Goal: Task Accomplishment & Management: Use online tool/utility

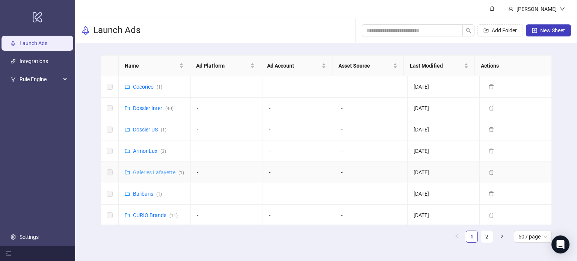
click at [145, 175] on link "Galeries Lafayette ( 1 )" at bounding box center [158, 172] width 51 height 6
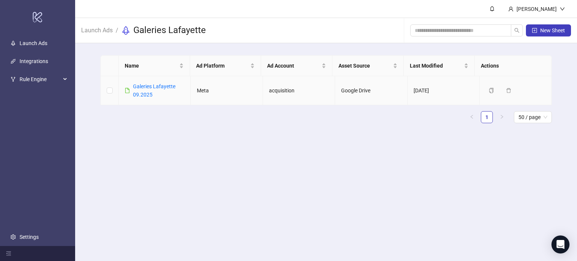
click at [147, 93] on link "Galeries Lafayette 09.2025" at bounding box center [154, 90] width 42 height 14
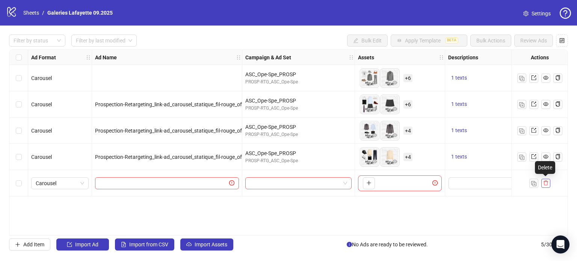
click at [545, 181] on icon "delete" at bounding box center [545, 183] width 5 height 5
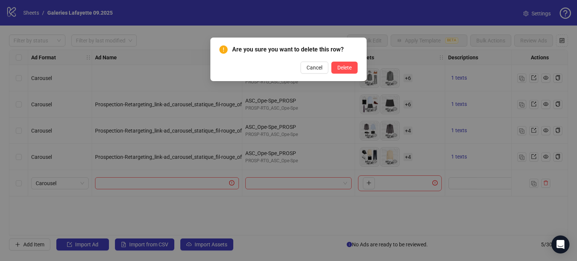
click at [348, 61] on div "Are you sure you want to delete this row? Cancel Delete" at bounding box center [288, 59] width 138 height 29
click at [346, 67] on span "Delete" at bounding box center [344, 68] width 14 height 6
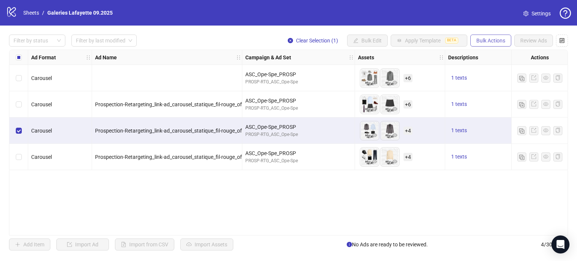
click at [496, 42] on span "Bulk Actions" at bounding box center [490, 41] width 29 height 6
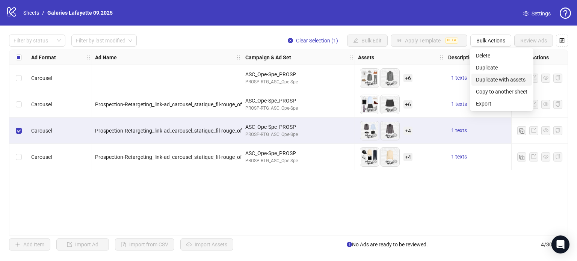
click at [498, 76] on span "Duplicate with assets" at bounding box center [501, 79] width 51 height 8
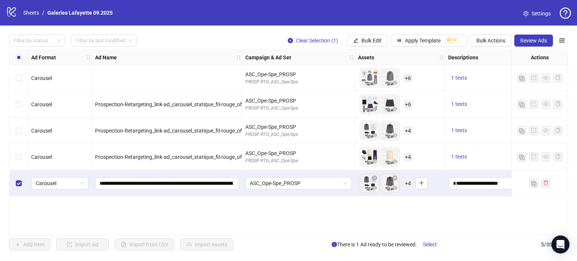
click at [408, 184] on span "+ 4" at bounding box center [407, 183] width 9 height 8
click at [234, 190] on div "**********" at bounding box center [167, 183] width 150 height 26
drag, startPoint x: 212, startPoint y: 180, endPoint x: 312, endPoint y: 192, distance: 100.9
click at [312, 50] on div "Carousel ASC_Ope-Spe_PROSP PROSP-RTG_ASC_Ope-Spe To pick up a draggable item, p…" at bounding box center [433, 50] width 849 height 0
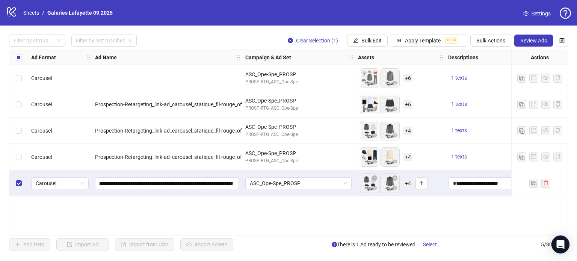
scroll to position [0, 0]
click at [417, 185] on button "button" at bounding box center [421, 183] width 12 height 12
click at [415, 185] on button "button" at bounding box center [421, 183] width 12 height 12
click at [409, 181] on span "+ 4" at bounding box center [407, 183] width 9 height 8
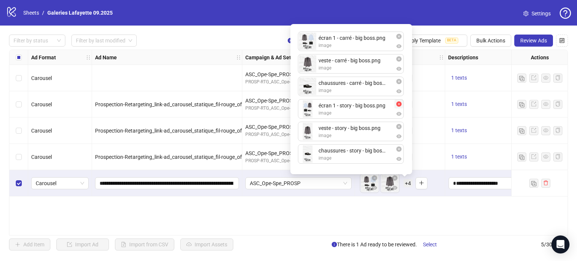
click at [399, 105] on icon "close-circle" at bounding box center [398, 103] width 5 height 5
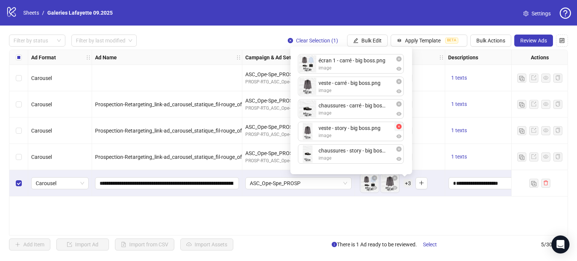
click at [400, 127] on icon "close-circle" at bounding box center [398, 126] width 5 height 5
click at [398, 148] on icon "close-circle" at bounding box center [398, 148] width 5 height 5
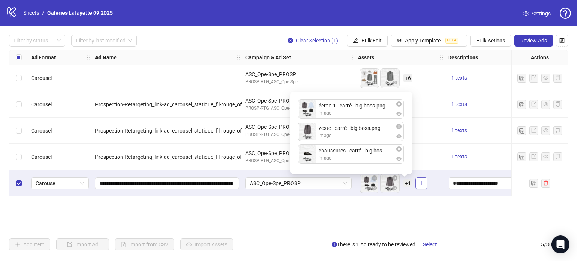
click at [419, 183] on icon "plus" at bounding box center [421, 182] width 5 height 5
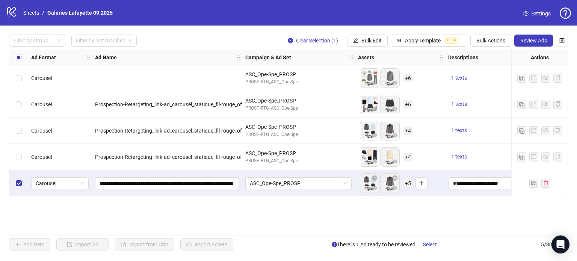
click at [407, 184] on span "+ 5" at bounding box center [407, 183] width 9 height 8
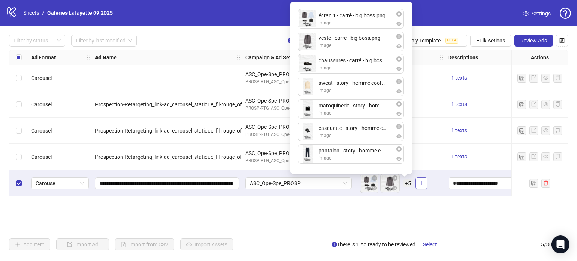
click at [419, 184] on icon "plus" at bounding box center [421, 182] width 5 height 5
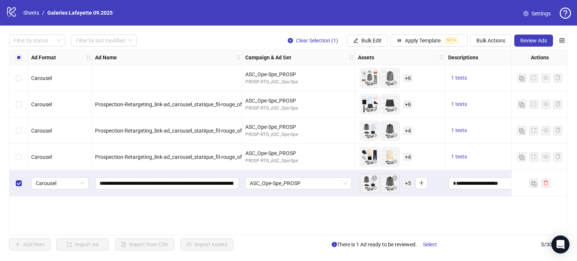
click at [407, 185] on span "+ 5" at bounding box center [407, 183] width 9 height 8
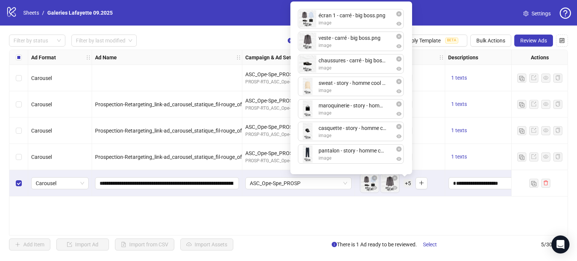
click at [283, 198] on div "Ad Format Ad Name Campaign & Ad Set Assets Descriptions Headlines Primary Texts…" at bounding box center [288, 143] width 559 height 186
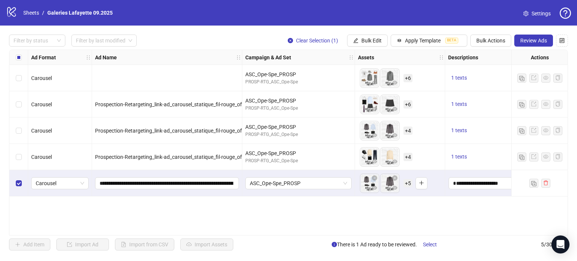
click at [404, 180] on span "+ 5" at bounding box center [407, 183] width 9 height 8
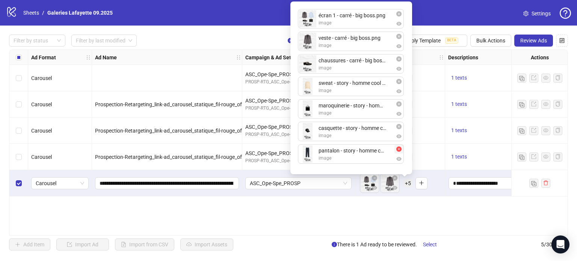
click at [398, 148] on icon "close-circle" at bounding box center [398, 148] width 5 height 5
click at [398, 129] on icon "close-circle" at bounding box center [398, 126] width 5 height 5
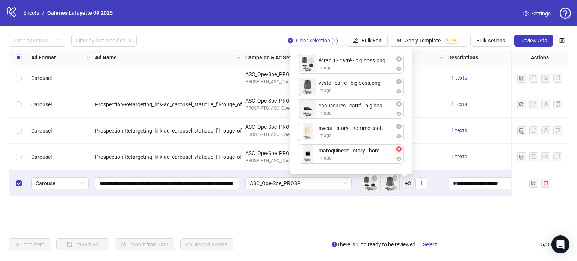
click at [397, 148] on icon "close-circle" at bounding box center [398, 148] width 5 height 5
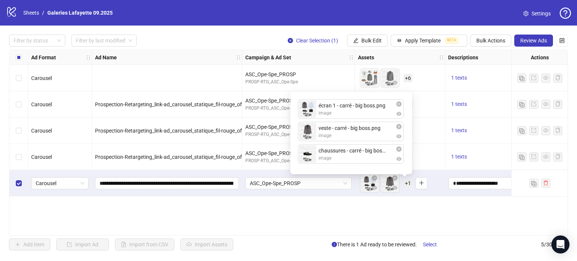
click at [397, 148] on icon "close-circle" at bounding box center [398, 148] width 5 height 5
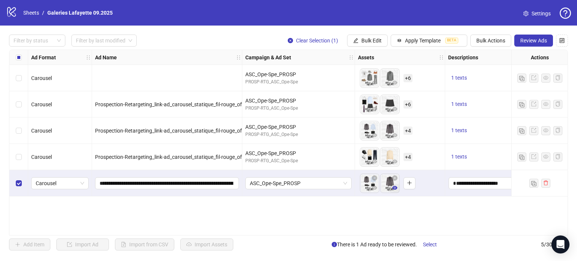
click at [391, 187] on button "button" at bounding box center [394, 188] width 9 height 9
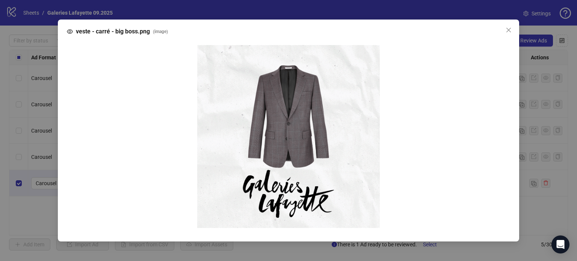
drag, startPoint x: 506, startPoint y: 31, endPoint x: 466, endPoint y: 99, distance: 79.1
click at [507, 31] on icon "close" at bounding box center [508, 30] width 6 height 6
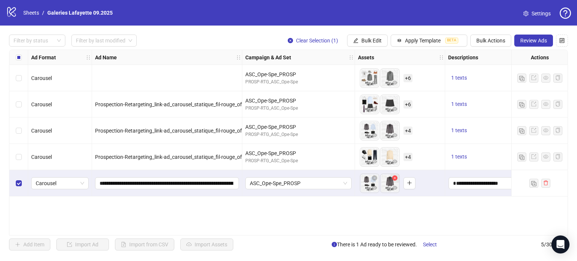
click at [394, 178] on icon "close-circle" at bounding box center [394, 177] width 5 height 5
click at [408, 132] on span "+ 4" at bounding box center [407, 131] width 9 height 8
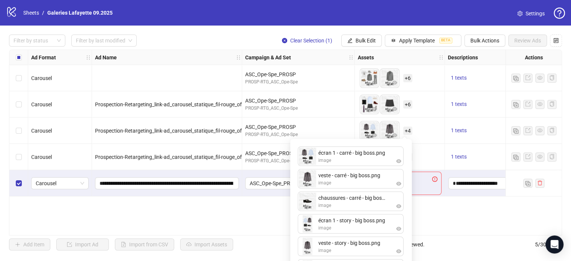
click at [247, 216] on div "Ad Format Ad Name Campaign & Ad Set Assets Descriptions Headlines Primary Texts…" at bounding box center [285, 143] width 553 height 186
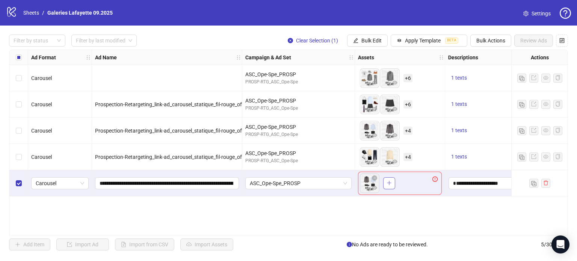
click at [394, 182] on button "button" at bounding box center [389, 183] width 12 height 12
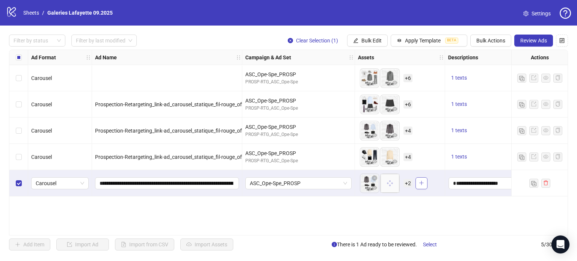
click at [424, 182] on button "button" at bounding box center [421, 183] width 12 height 12
click at [406, 183] on span "+ 6" at bounding box center [407, 183] width 9 height 8
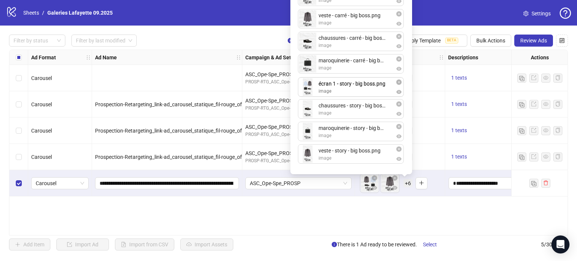
drag, startPoint x: 327, startPoint y: 130, endPoint x: 338, endPoint y: 90, distance: 41.8
click at [338, 90] on div "écran 1 - carré - big boss.png image veste - carré - big boss.png image chaussu…" at bounding box center [351, 76] width 113 height 186
drag, startPoint x: 326, startPoint y: 155, endPoint x: 339, endPoint y: 117, distance: 40.5
click at [339, 117] on div "écran 1 - carré - big boss.png image veste - carré - big boss.png image chaussu…" at bounding box center [351, 76] width 113 height 186
click at [366, 223] on div "Ad Format Ad Name Campaign & Ad Set Assets Descriptions Headlines Primary Texts…" at bounding box center [288, 143] width 559 height 186
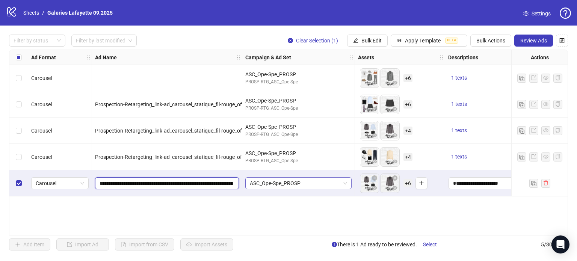
scroll to position [0, 103]
drag, startPoint x: 200, startPoint y: 184, endPoint x: 318, endPoint y: 190, distance: 118.8
click at [403, 187] on div "To pick up a draggable item, press the space bar. While dragging, use the arrow…" at bounding box center [386, 183] width 53 height 20
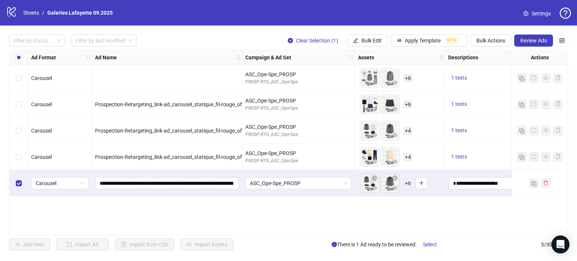
click at [405, 186] on span "+ 6" at bounding box center [407, 183] width 9 height 8
click at [325, 207] on div "Ad Format Ad Name Campaign & Ad Set Assets Descriptions Headlines Primary Texts…" at bounding box center [288, 143] width 559 height 186
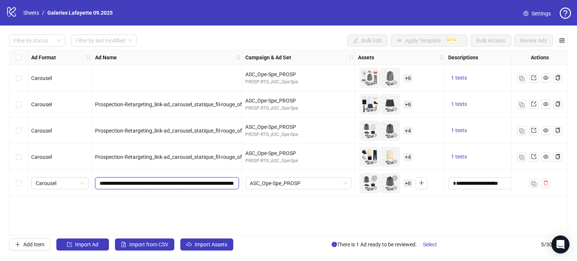
scroll to position [0, 103]
drag, startPoint x: 214, startPoint y: 184, endPoint x: 319, endPoint y: 202, distance: 106.7
click at [319, 202] on div "Ad Format Ad Name Campaign & Ad Set Assets Descriptions Headlines Primary Texts…" at bounding box center [288, 143] width 559 height 186
click at [16, 151] on div "Select row 4" at bounding box center [18, 157] width 19 height 26
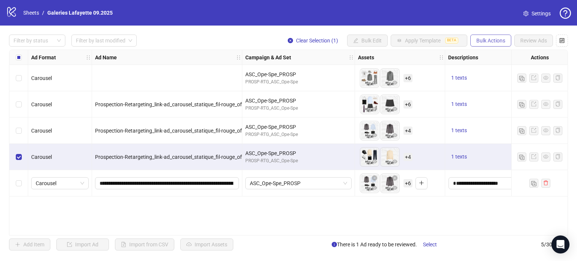
click at [484, 46] on button "Bulk Actions" at bounding box center [490, 41] width 41 height 12
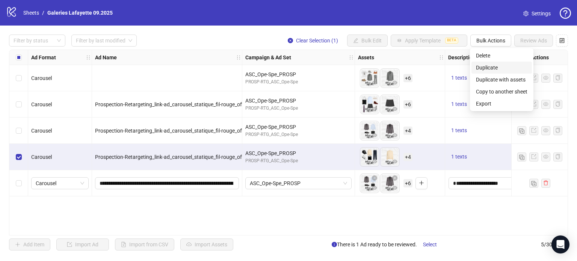
click at [491, 72] on li "Duplicate" at bounding box center [501, 68] width 60 height 12
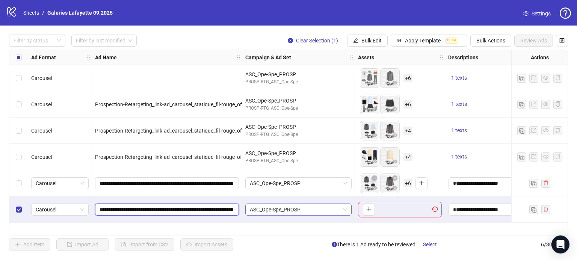
scroll to position [0, 105]
drag, startPoint x: 210, startPoint y: 208, endPoint x: 288, endPoint y: 214, distance: 78.3
click at [369, 210] on icon "plus" at bounding box center [368, 209] width 5 height 5
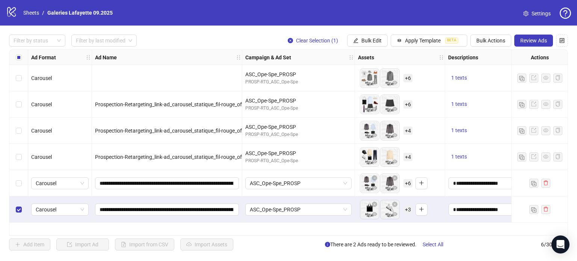
click at [409, 212] on span "+ 3" at bounding box center [407, 209] width 9 height 8
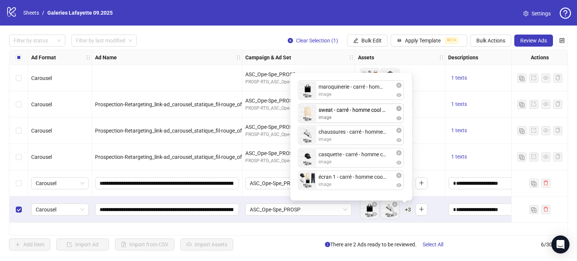
drag, startPoint x: 332, startPoint y: 163, endPoint x: 336, endPoint y: 139, distance: 24.8
click at [331, 124] on div "maroquinerie - carré - homme cool boss.png image chaussures - carré - homme coo…" at bounding box center [351, 136] width 113 height 119
drag, startPoint x: 340, startPoint y: 135, endPoint x: 345, endPoint y: 158, distance: 23.9
drag, startPoint x: 334, startPoint y: 180, endPoint x: 338, endPoint y: 100, distance: 79.7
click at [335, 95] on div "maroquinerie - carré - homme cool boss.png image sweat - carré - homme cool bos…" at bounding box center [351, 136] width 113 height 119
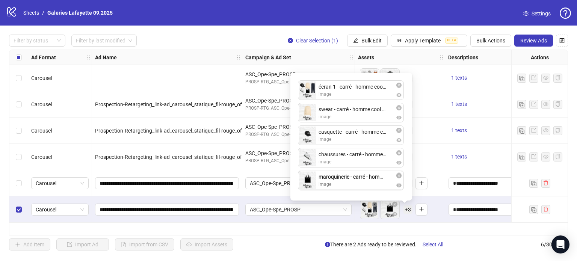
drag, startPoint x: 338, startPoint y: 114, endPoint x: 343, endPoint y: 187, distance: 73.4
click at [419, 213] on button "button" at bounding box center [421, 210] width 12 height 12
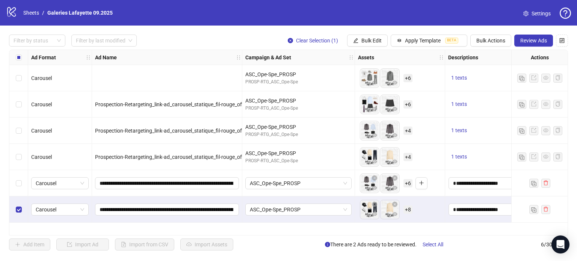
click at [410, 208] on span "+ 8" at bounding box center [407, 209] width 9 height 8
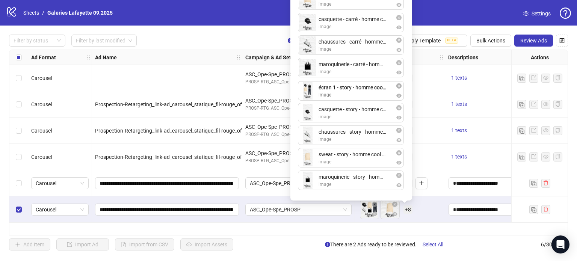
drag, startPoint x: 329, startPoint y: 163, endPoint x: 351, endPoint y: 98, distance: 68.5
click at [351, 98] on div "écran 1 - carré - homme cool boss.png image sweat - carré - homme cool boss.png…" at bounding box center [351, 80] width 113 height 231
drag, startPoint x: 328, startPoint y: 160, endPoint x: 346, endPoint y: 113, distance: 51.0
click at [346, 113] on div "écran 1 - carré - homme cool boss.png image sweat - carré - homme cool boss.png…" at bounding box center [351, 80] width 113 height 231
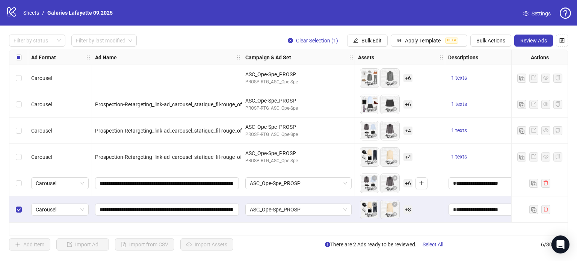
click at [346, 229] on div "Ad Format Ad Name Campaign & Ad Set Assets Descriptions Headlines Primary Texts…" at bounding box center [288, 143] width 559 height 186
click at [407, 181] on span "+ 6" at bounding box center [407, 183] width 9 height 8
click at [408, 210] on span "+ 8" at bounding box center [407, 209] width 9 height 8
click at [432, 225] on div "Ad Format Ad Name Campaign & Ad Set Assets Descriptions Headlines Primary Texts…" at bounding box center [288, 143] width 559 height 186
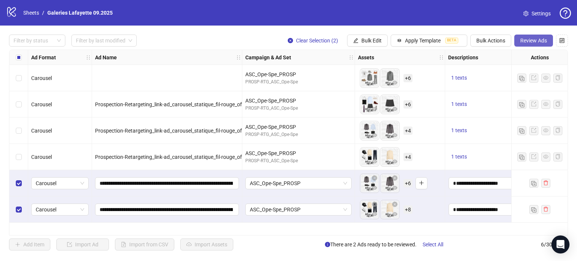
click at [530, 41] on span "Review Ads" at bounding box center [533, 41] width 27 height 6
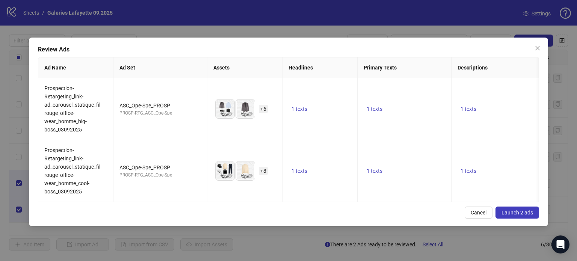
click at [511, 219] on button "Launch 2 ads" at bounding box center [517, 213] width 44 height 12
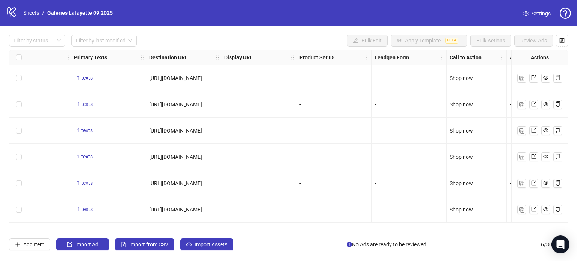
scroll to position [0, 670]
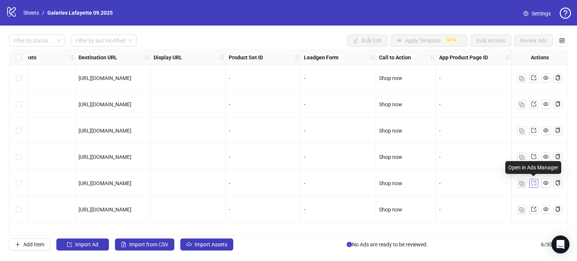
click at [532, 184] on icon "export" at bounding box center [533, 182] width 5 height 5
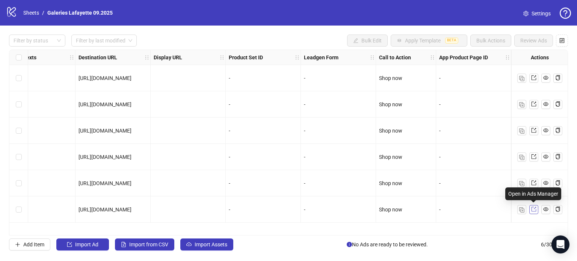
click at [532, 211] on icon "export" at bounding box center [533, 209] width 5 height 5
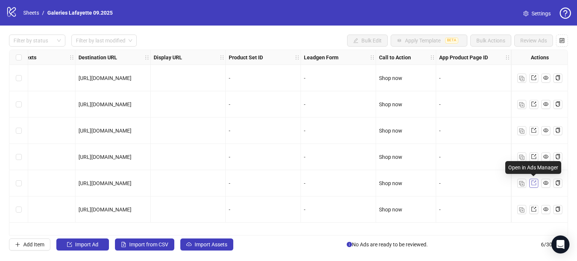
click at [533, 184] on icon "export" at bounding box center [533, 182] width 5 height 5
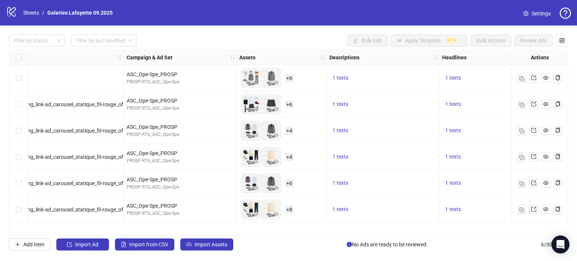
scroll to position [0, 0]
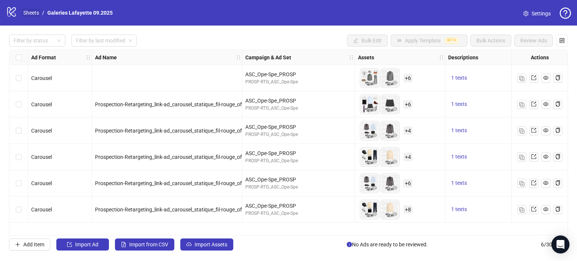
click at [36, 11] on link "Sheets" at bounding box center [31, 13] width 19 height 8
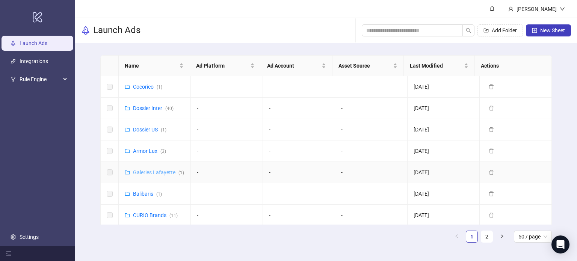
click at [146, 175] on link "Galeries Lafayette ( 1 )" at bounding box center [158, 172] width 51 height 6
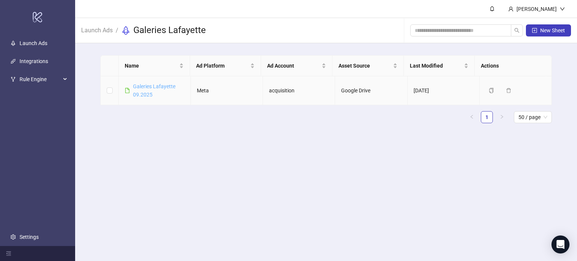
click at [146, 89] on link "Galeries Lafayette 09.2025" at bounding box center [154, 90] width 42 height 14
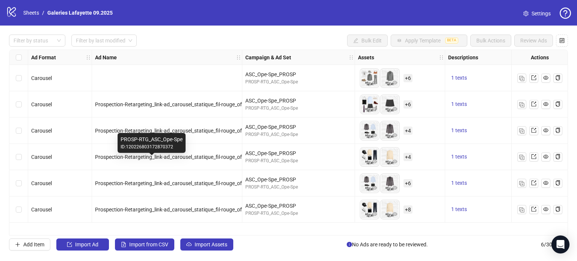
scroll to position [0, 147]
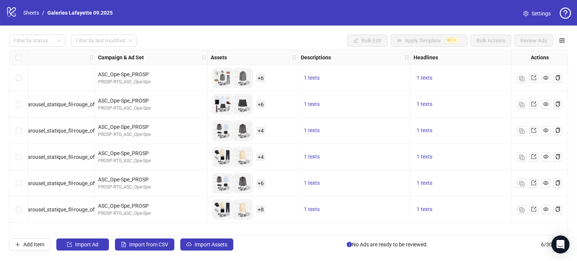
click at [260, 185] on span "+ 6" at bounding box center [260, 183] width 9 height 8
click at [260, 210] on span "+ 8" at bounding box center [260, 209] width 9 height 8
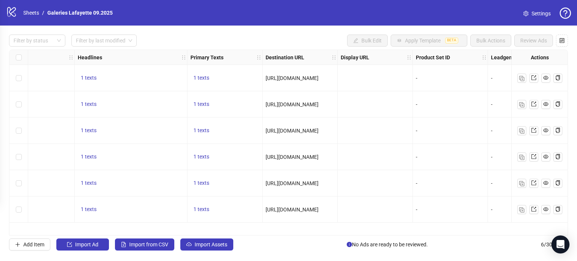
scroll to position [0, 670]
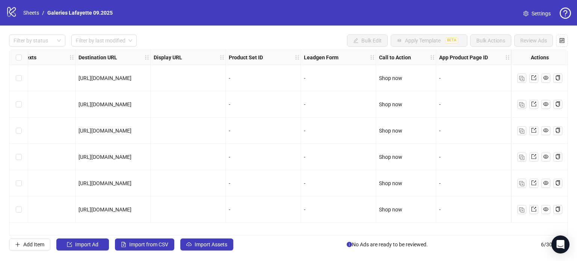
click at [423, 198] on div "Shop now" at bounding box center [406, 209] width 60 height 26
click at [535, 179] on span at bounding box center [533, 183] width 5 height 8
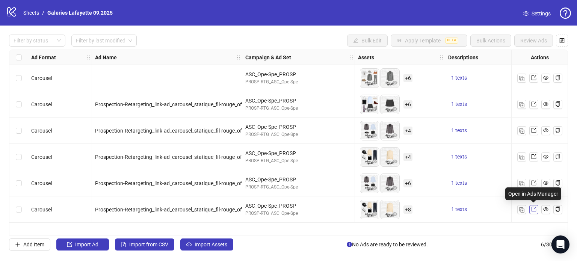
click at [537, 210] on link at bounding box center [533, 209] width 9 height 9
